Goal: Information Seeking & Learning: Understand process/instructions

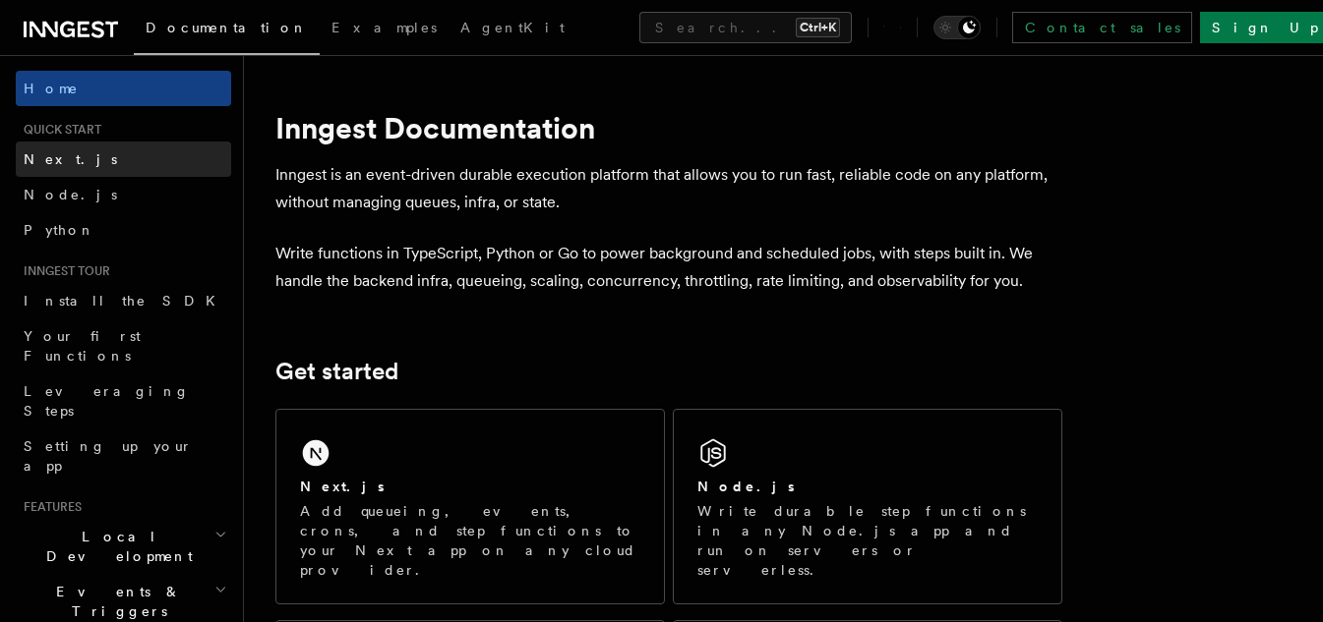
click at [64, 155] on span "Next.js" at bounding box center [70, 159] width 93 height 16
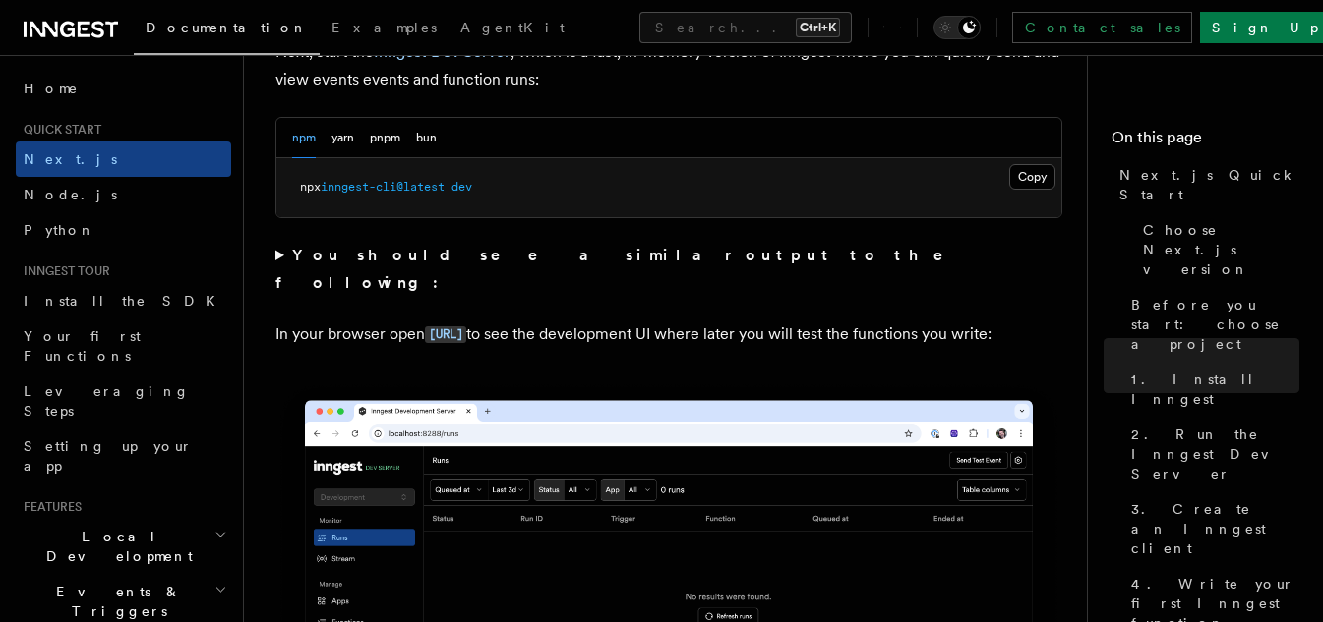
scroll to position [1460, 0]
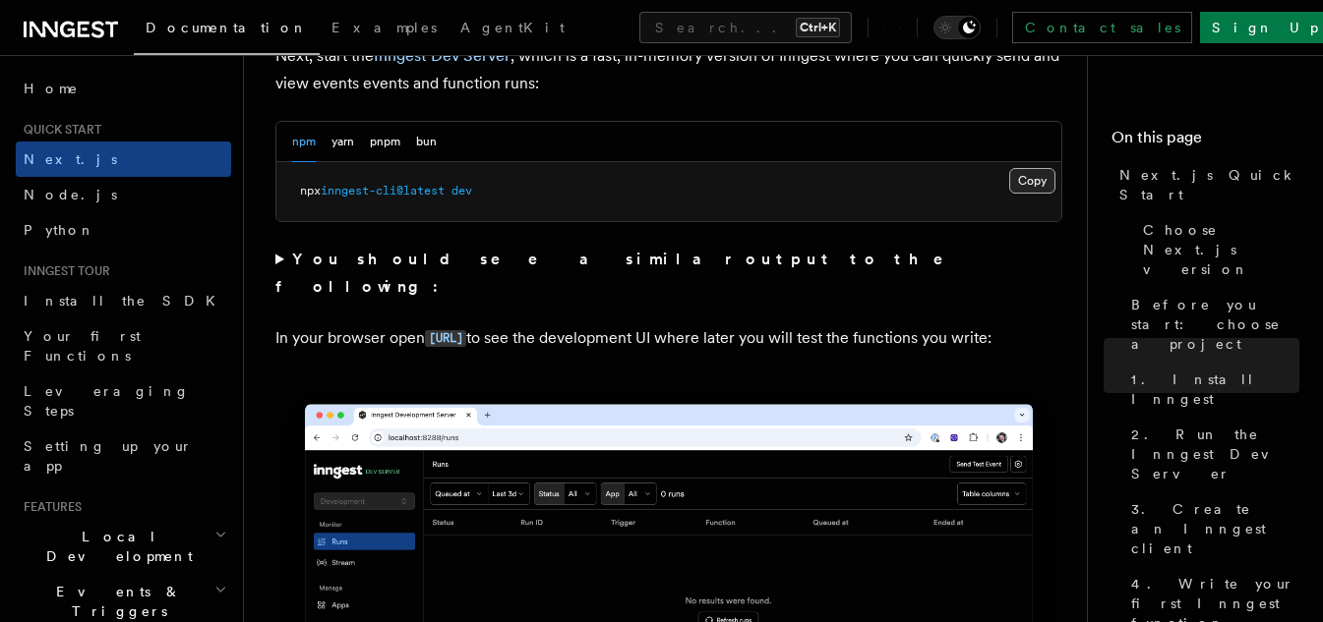
click at [1035, 184] on button "Copy Copied" at bounding box center [1032, 181] width 46 height 26
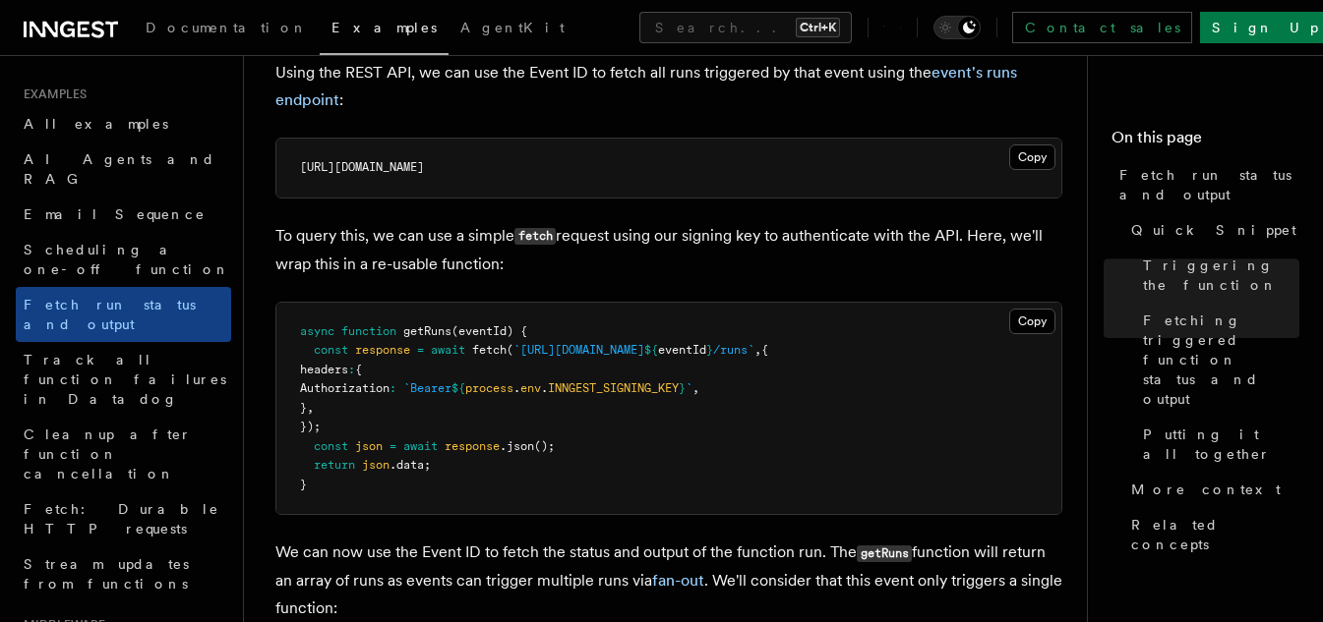
scroll to position [1060, 0]
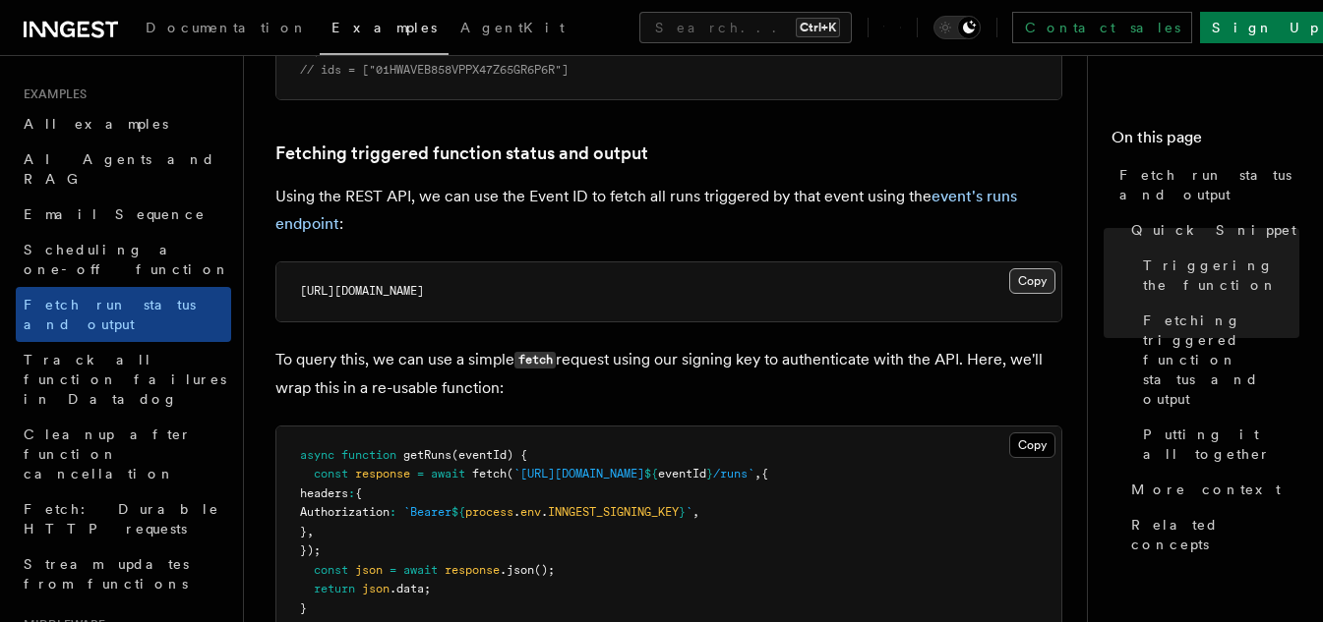
click at [1026, 275] on button "Copy Copied" at bounding box center [1032, 281] width 46 height 26
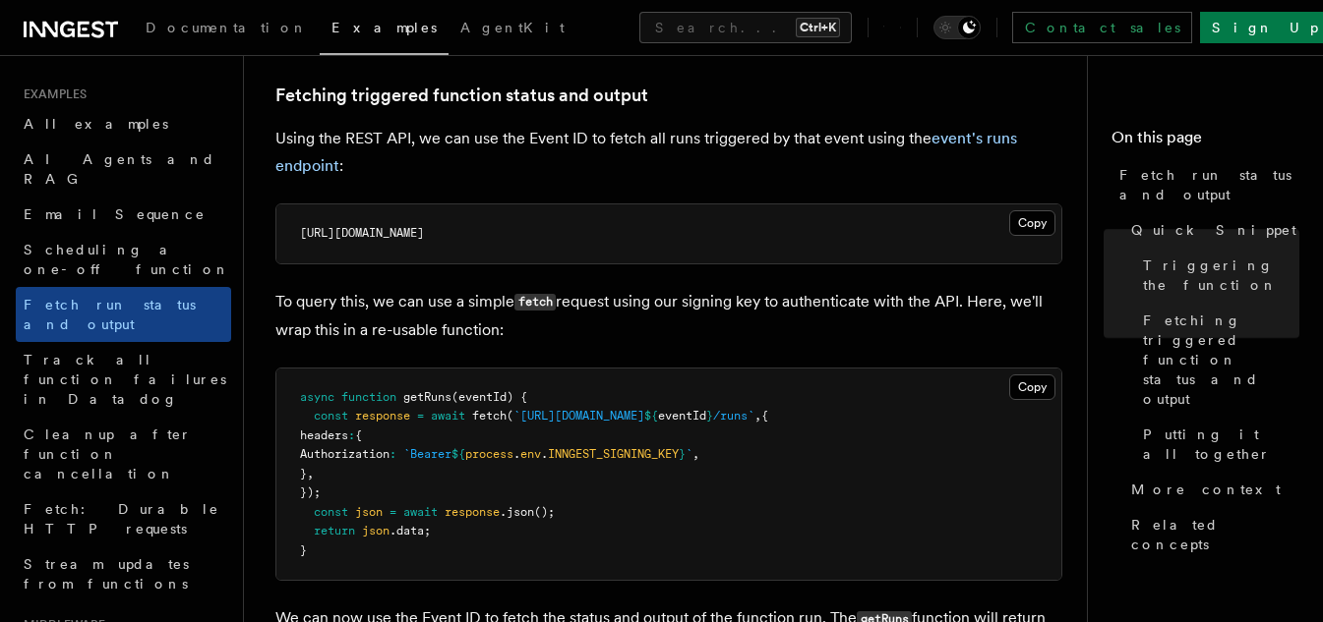
scroll to position [1120, 0]
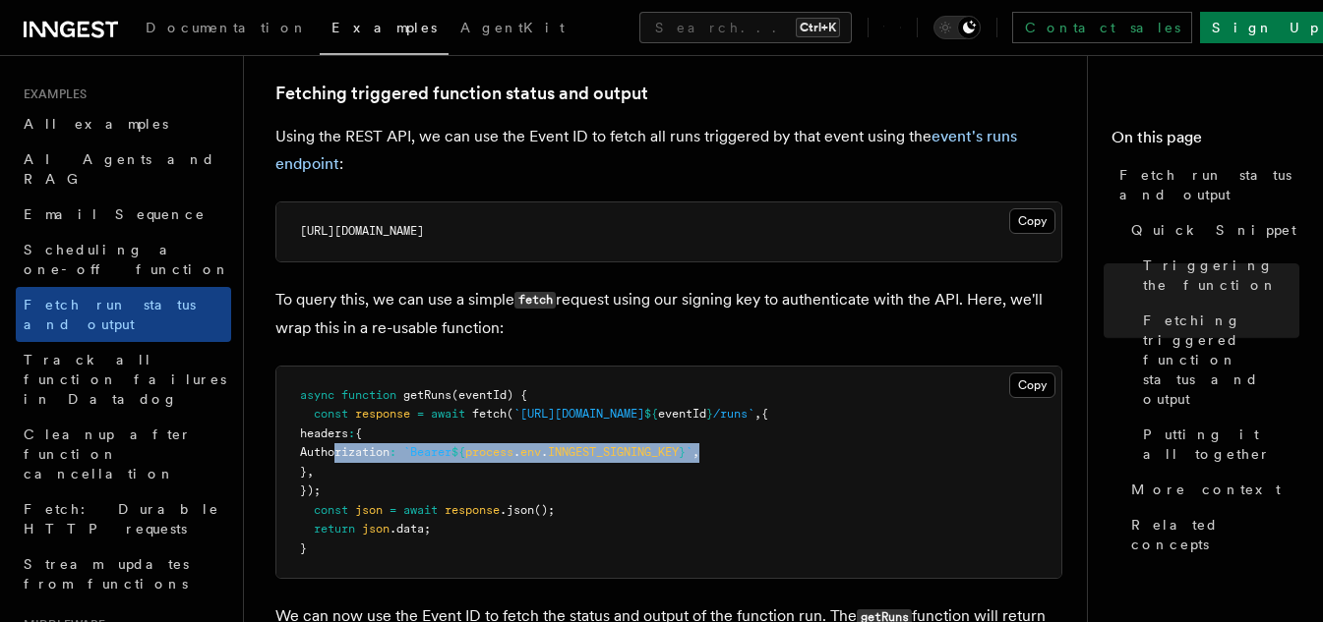
drag, startPoint x: 336, startPoint y: 447, endPoint x: 772, endPoint y: 445, distance: 435.6
click at [772, 445] on pre "async function getRuns (eventId) { const response = await fetch ( `[URL][DOMAIN…" at bounding box center [668, 473] width 785 height 212
copy span "Authorization : `Bearer ${ process . env . INNGEST_SIGNING_KEY } ` ,"
click at [679, 451] on span "INNGEST_SIGNING_KEY" at bounding box center [613, 452] width 131 height 14
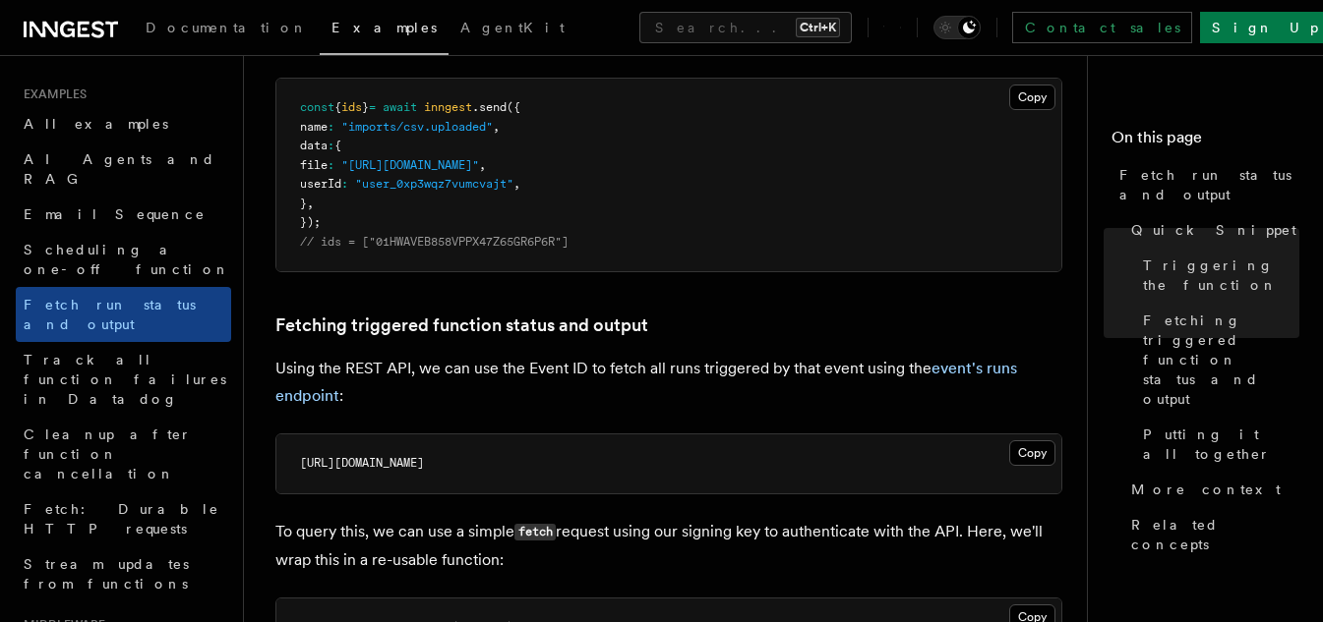
scroll to position [887, 0]
